Goal: Task Accomplishment & Management: Use online tool/utility

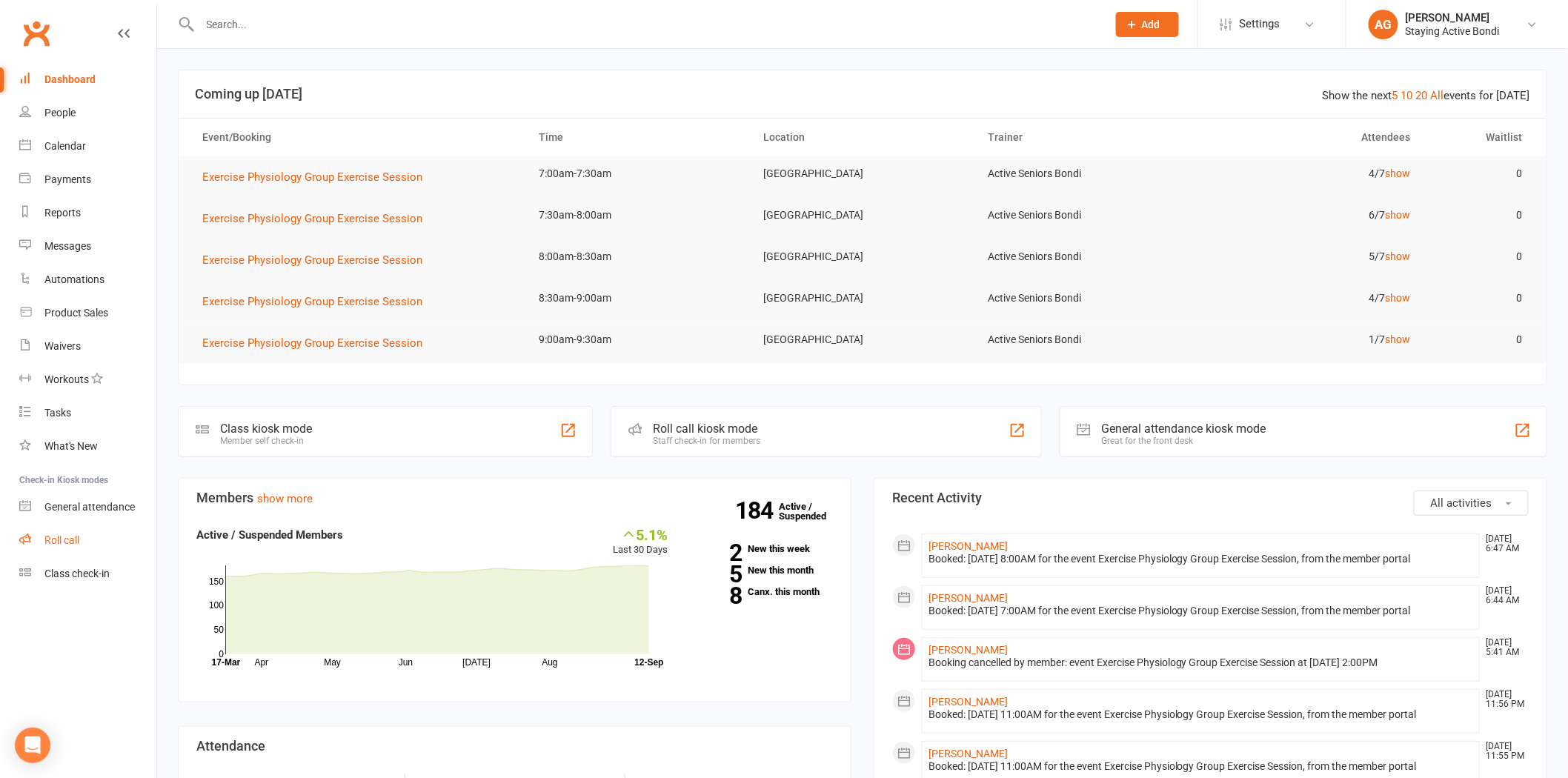
click at [73, 537] on div "Roll call" at bounding box center [62, 540] width 35 height 12
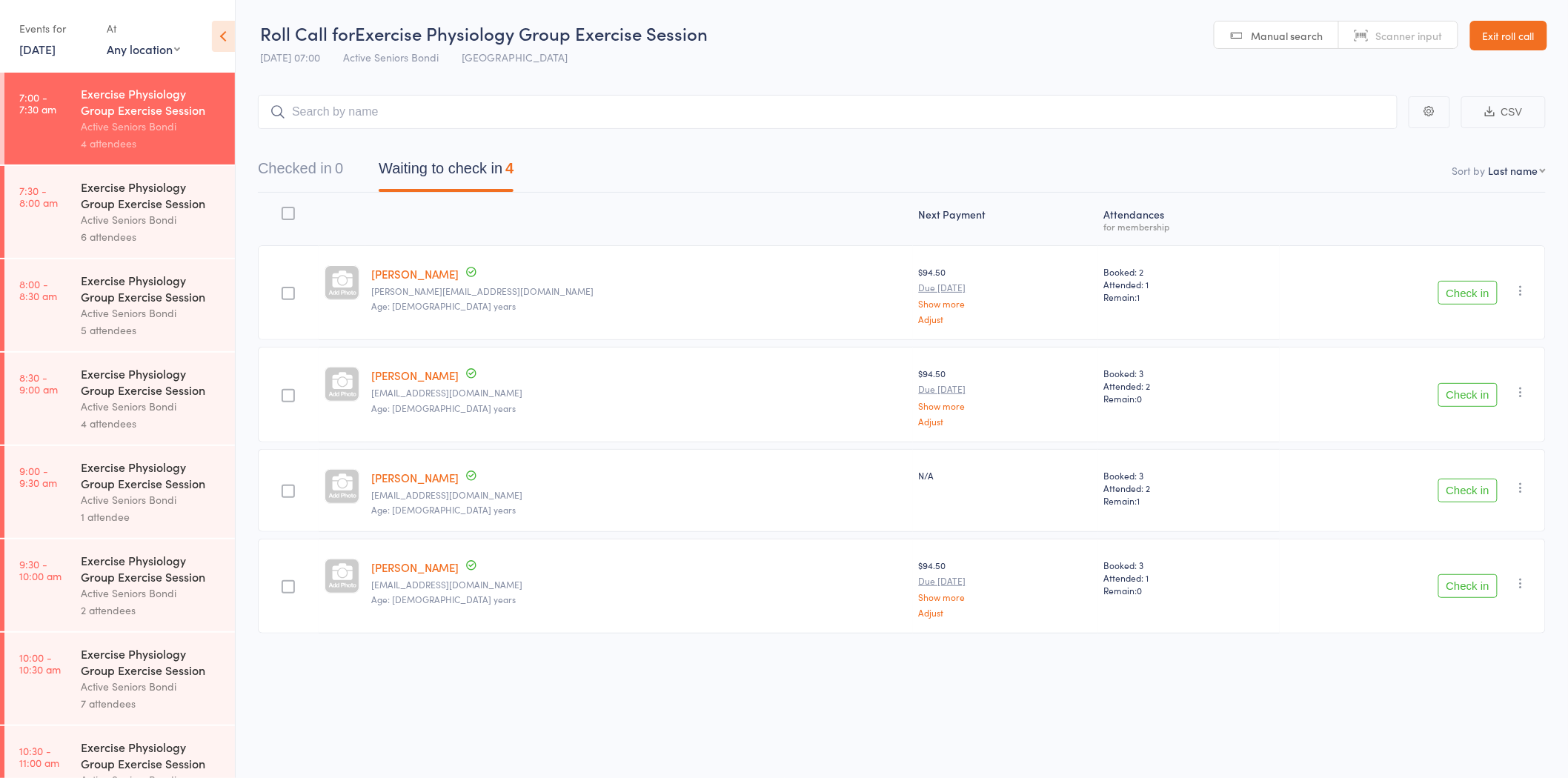
click at [151, 220] on div "Active Seniors Bondi" at bounding box center [151, 220] width 141 height 17
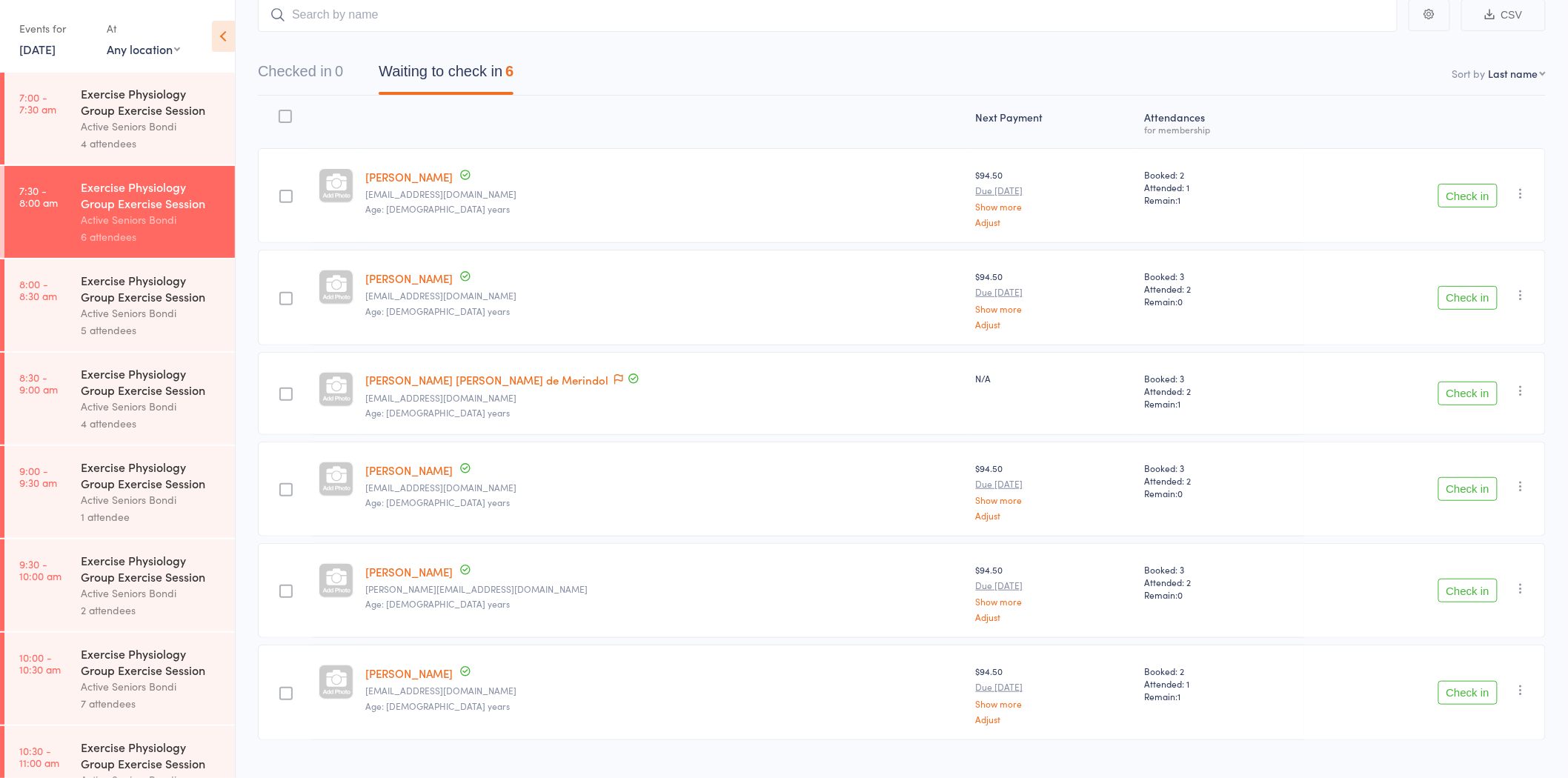
scroll to position [123, 0]
